Goal: Navigation & Orientation: Understand site structure

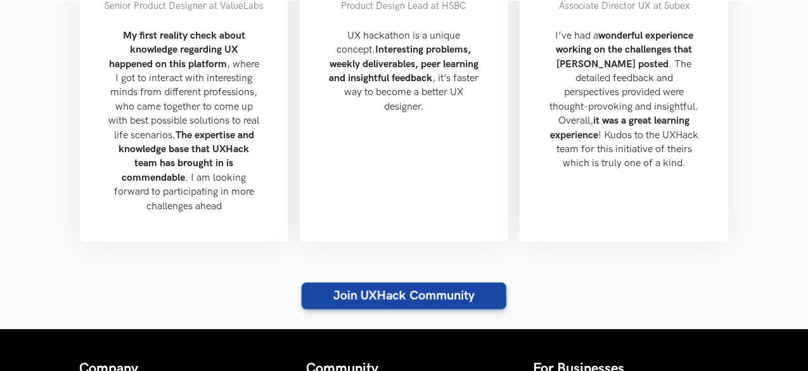
scroll to position [1576, 0]
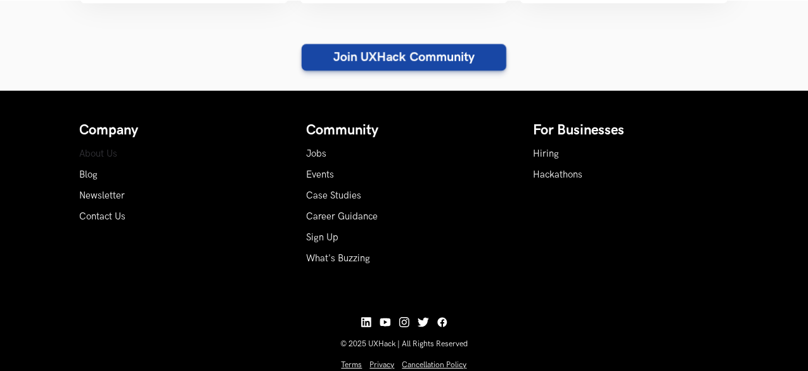
click at [97, 148] on link "About Us" at bounding box center [99, 153] width 38 height 11
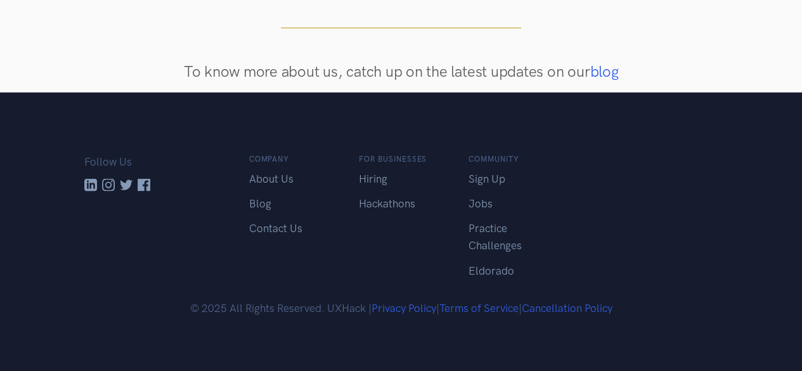
scroll to position [1148, 0]
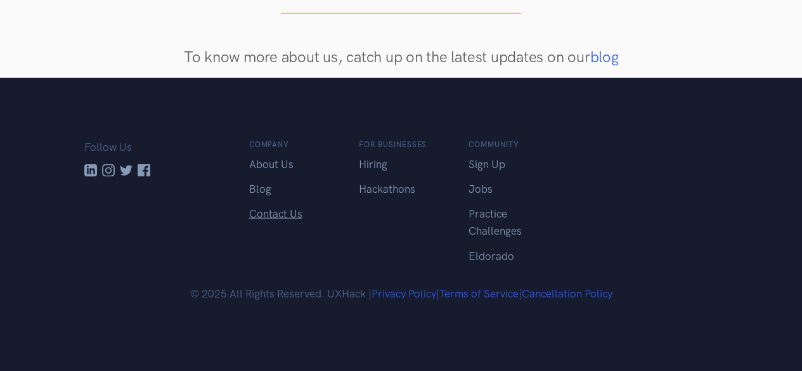
click at [263, 207] on link "Contact Us" at bounding box center [275, 213] width 53 height 13
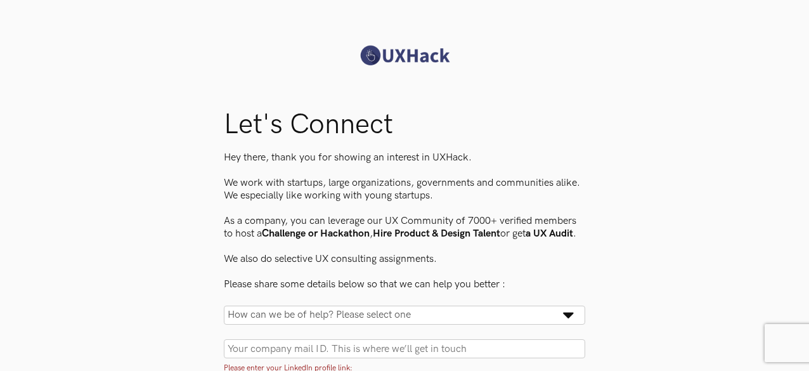
scroll to position [256, 0]
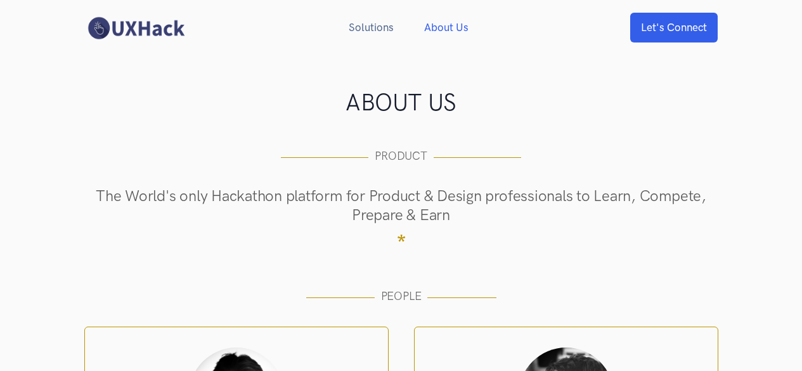
scroll to position [1133, 0]
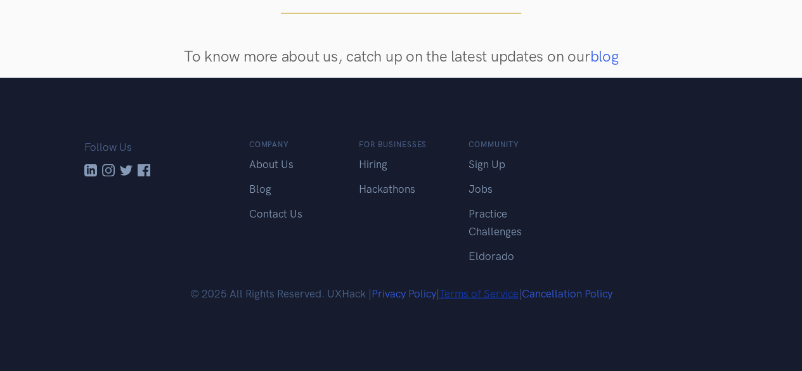
click at [488, 288] on link "Terms of Service" at bounding box center [478, 293] width 79 height 13
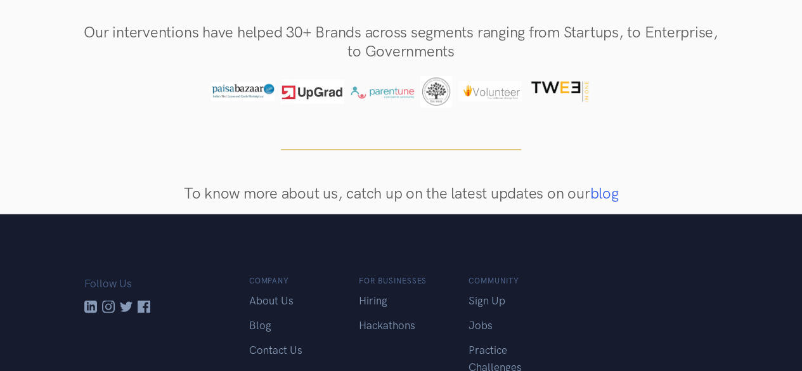
scroll to position [1012, 0]
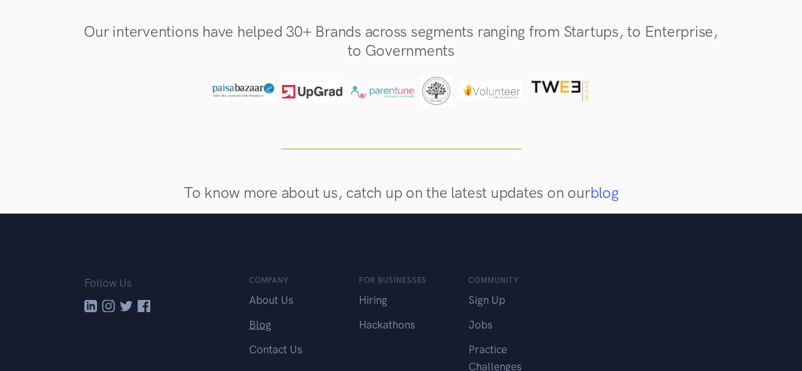
click at [258, 325] on link "Blog" at bounding box center [260, 324] width 22 height 13
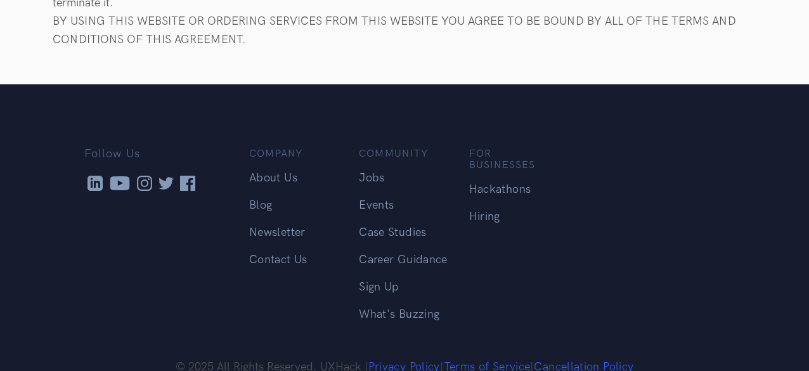
scroll to position [2679, 0]
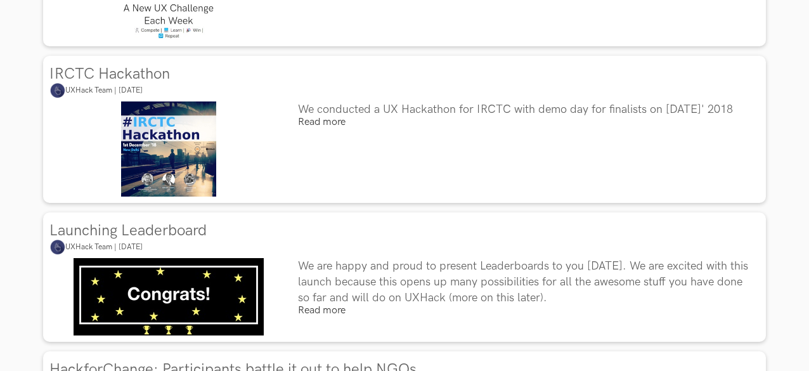
scroll to position [5380, 0]
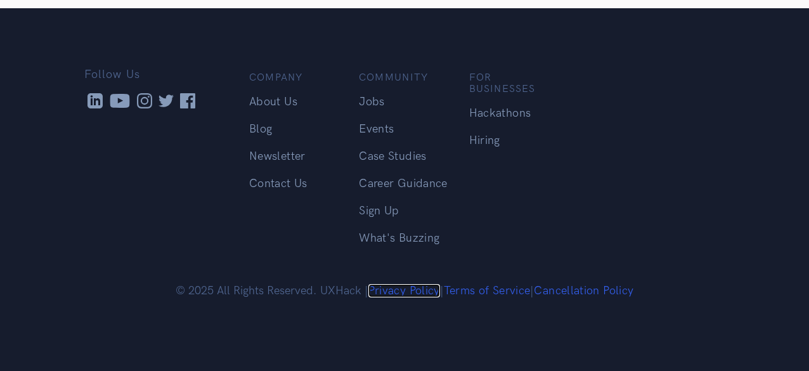
click at [411, 289] on link "Privacy Policy" at bounding box center [404, 290] width 72 height 13
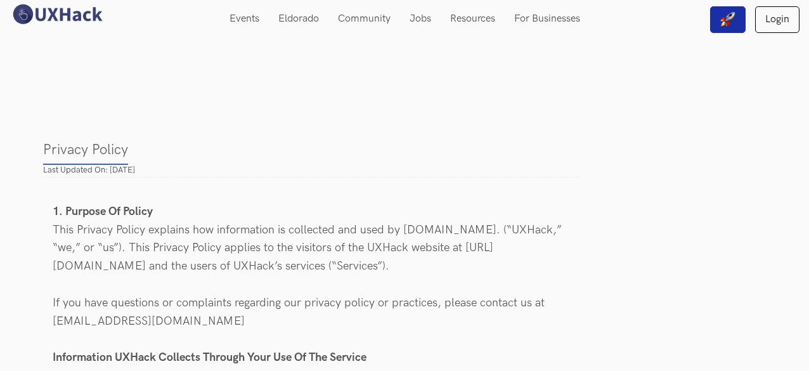
click at [318, 176] on div "Privacy Policy Last Updated On: [DATE]" at bounding box center [312, 158] width 538 height 38
